Goal: Information Seeking & Learning: Learn about a topic

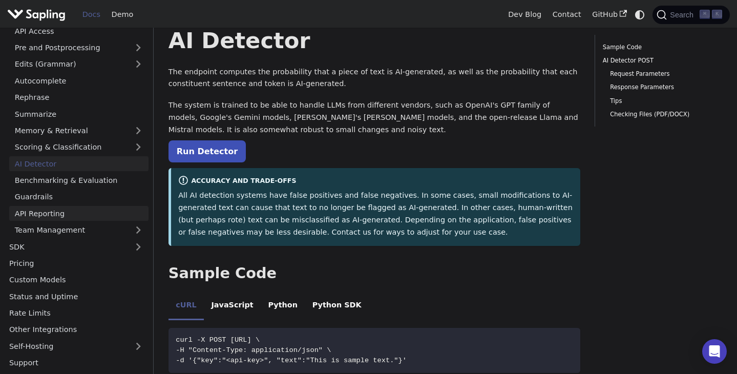
scroll to position [31, 0]
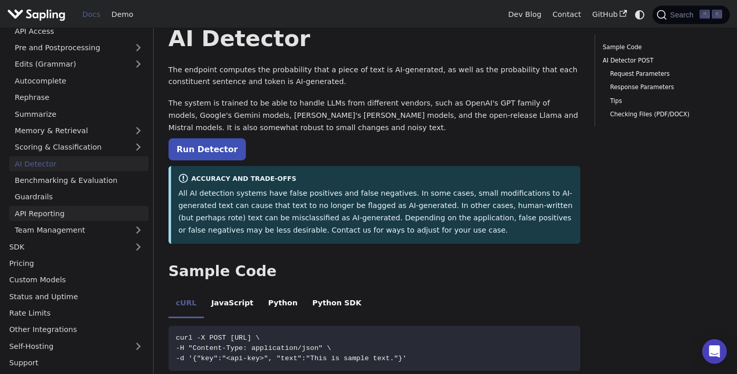
click at [66, 266] on link "Pricing" at bounding box center [76, 263] width 145 height 15
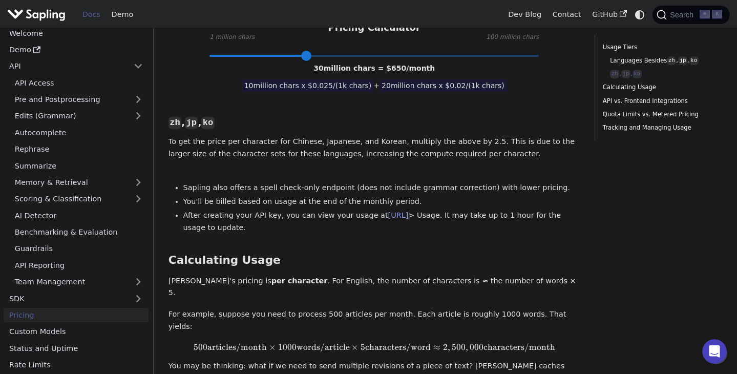
scroll to position [462, 0]
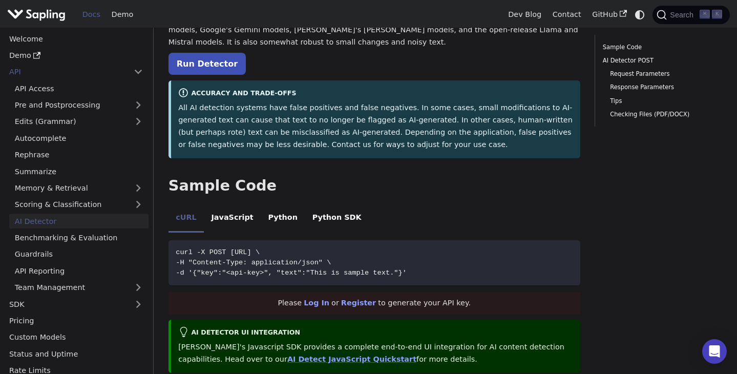
scroll to position [116, 0]
click at [75, 229] on ul "API Access Pre and Postprocessing Edits (Grammar) Autocomplete Rephrase Summari…" at bounding box center [76, 188] width 145 height 214
click at [201, 58] on link "Run Detector" at bounding box center [207, 64] width 77 height 22
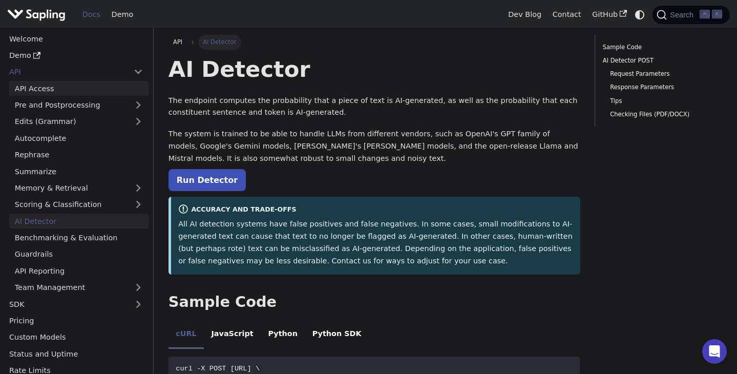
click at [59, 89] on link "API Access" at bounding box center [78, 88] width 139 height 15
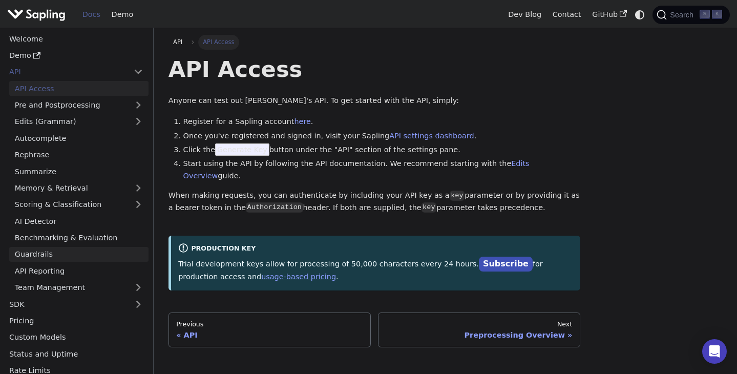
click at [57, 261] on link "Guardrails" at bounding box center [78, 254] width 139 height 15
